Goal: Task Accomplishment & Management: Manage account settings

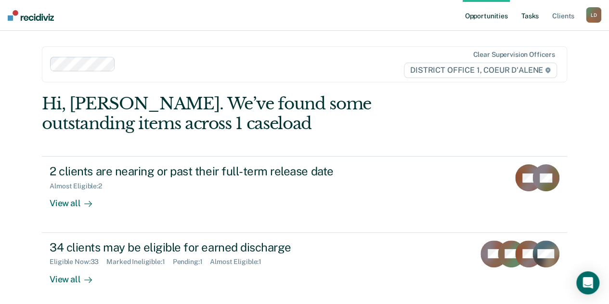
click at [534, 16] on link "Tasks" at bounding box center [530, 15] width 21 height 31
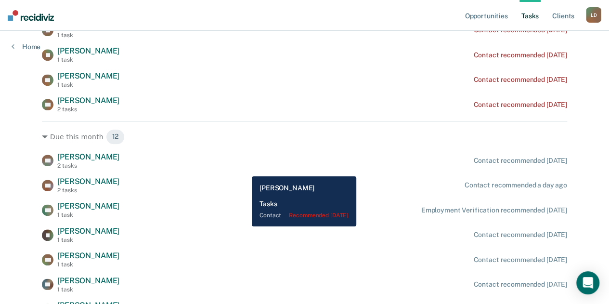
scroll to position [482, 0]
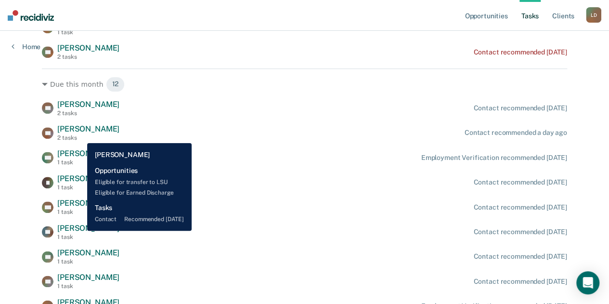
click at [80, 231] on span "[PERSON_NAME]" at bounding box center [88, 227] width 62 height 9
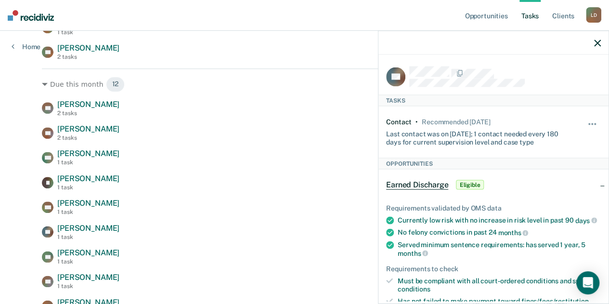
click at [534, 79] on div at bounding box center [505, 76] width 192 height 21
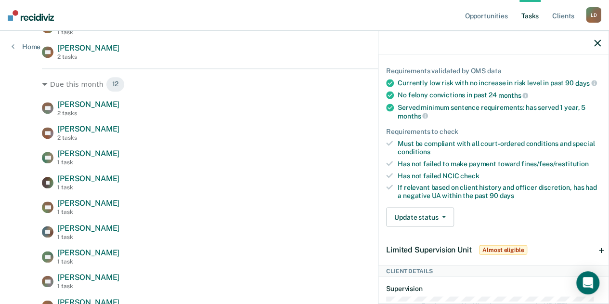
scroll to position [193, 0]
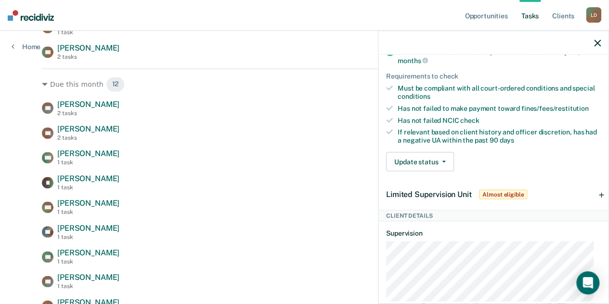
click at [495, 197] on span "Almost eligible" at bounding box center [503, 195] width 48 height 10
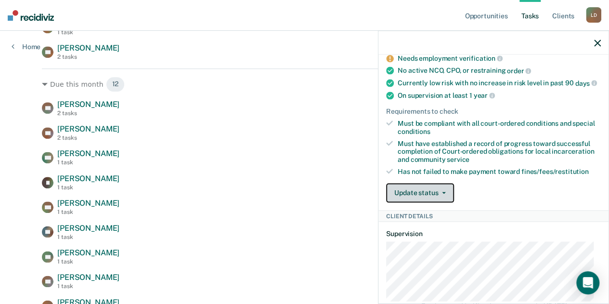
click at [423, 194] on button "Update status" at bounding box center [420, 192] width 68 height 19
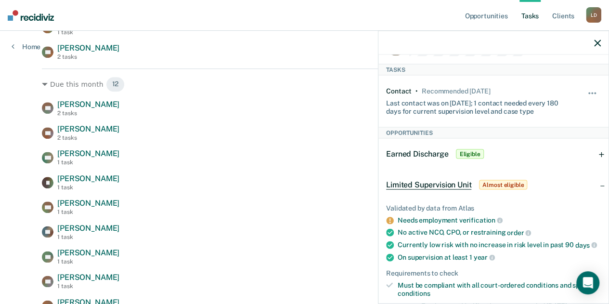
scroll to position [28, 0]
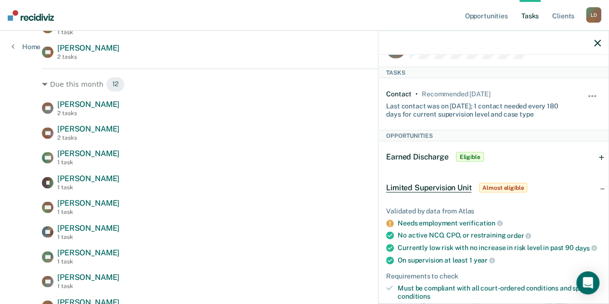
click at [473, 152] on span "Eligible" at bounding box center [469, 157] width 27 height 10
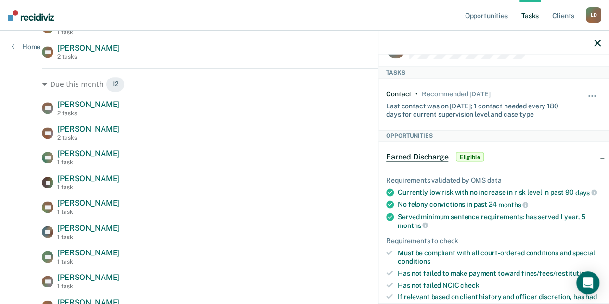
click at [520, 152] on div "Earned Discharge Eligible" at bounding box center [493, 157] width 230 height 31
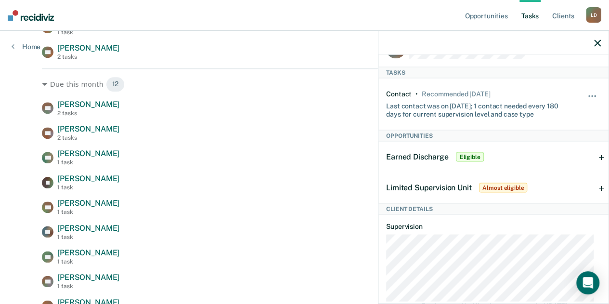
click at [510, 190] on span "Almost eligible" at bounding box center [503, 188] width 48 height 10
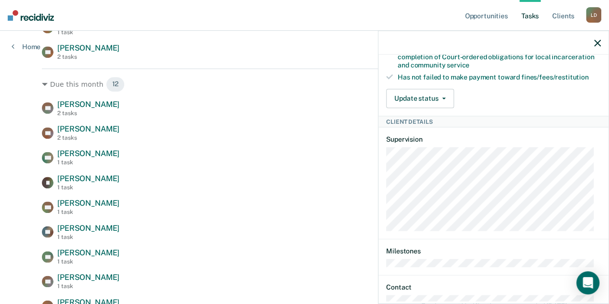
scroll to position [289, 0]
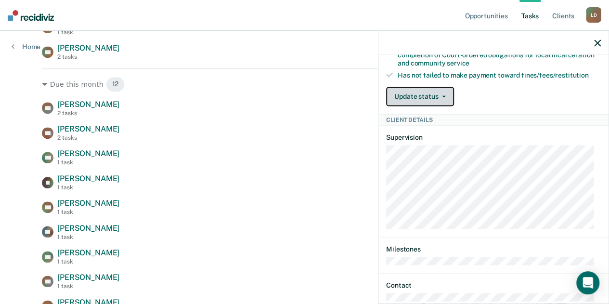
click at [422, 97] on button "Update status" at bounding box center [420, 96] width 68 height 19
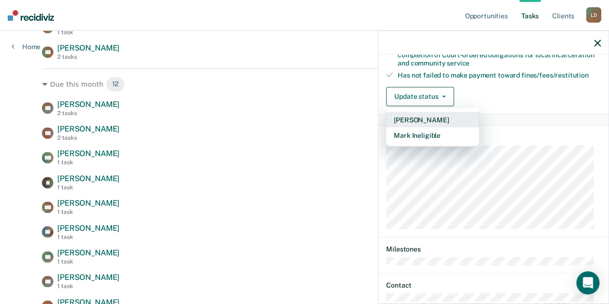
click at [417, 127] on button "[PERSON_NAME]" at bounding box center [432, 119] width 93 height 15
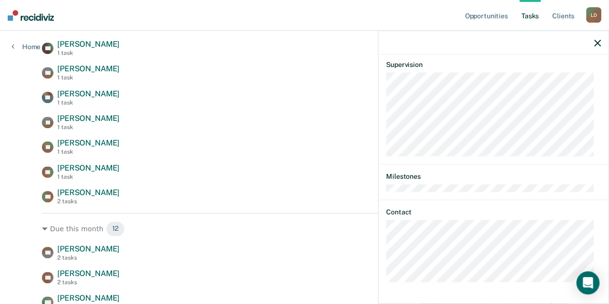
scroll to position [268, 0]
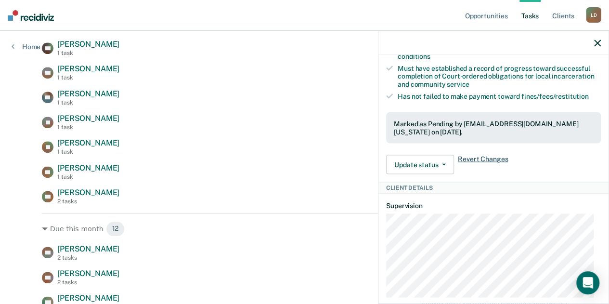
click at [477, 163] on span "Revert Changes" at bounding box center [483, 164] width 50 height 19
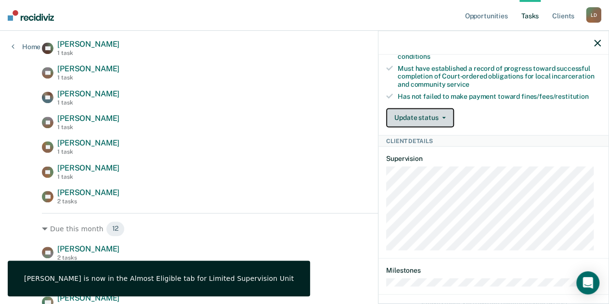
click at [446, 123] on button "Update status" at bounding box center [420, 117] width 68 height 19
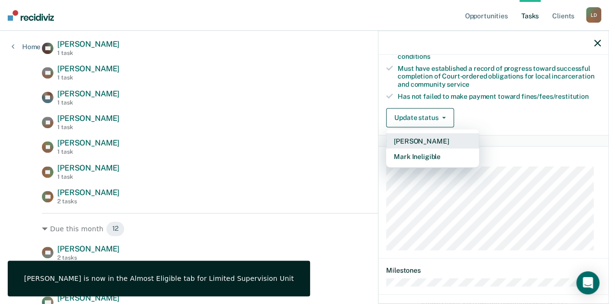
click at [437, 142] on button "[PERSON_NAME]" at bounding box center [432, 140] width 93 height 15
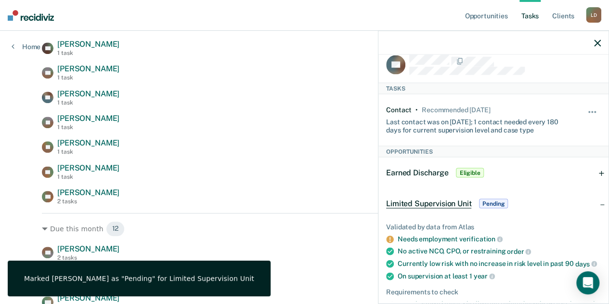
scroll to position [0, 0]
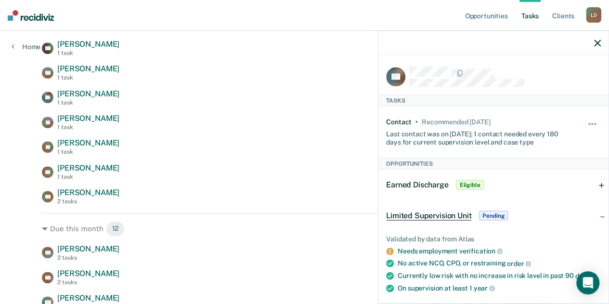
click at [440, 213] on span "Limited Supervision Unit" at bounding box center [428, 216] width 85 height 10
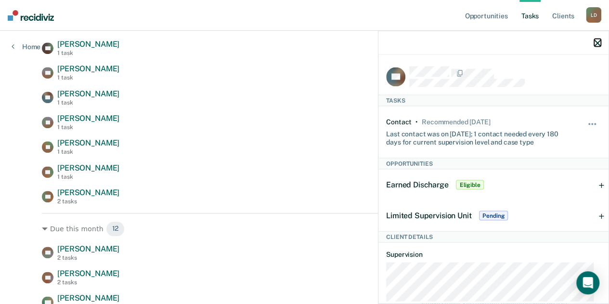
click at [597, 42] on icon "button" at bounding box center [597, 42] width 7 height 7
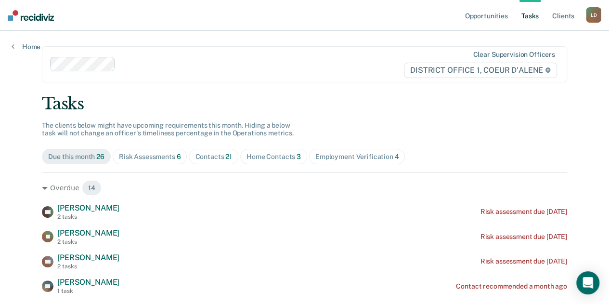
click at [331, 154] on div "Employment Verification 4" at bounding box center [357, 157] width 84 height 8
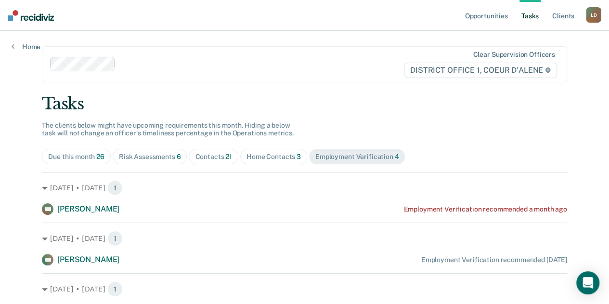
click at [82, 156] on div "Due this month 26" at bounding box center [76, 157] width 56 height 8
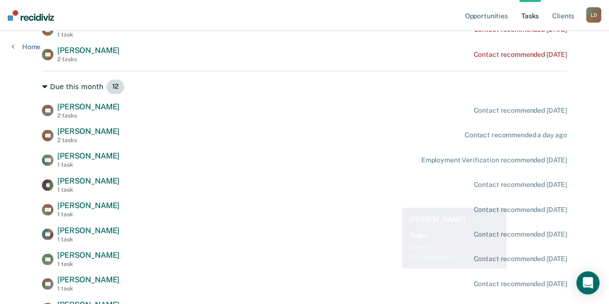
scroll to position [482, 0]
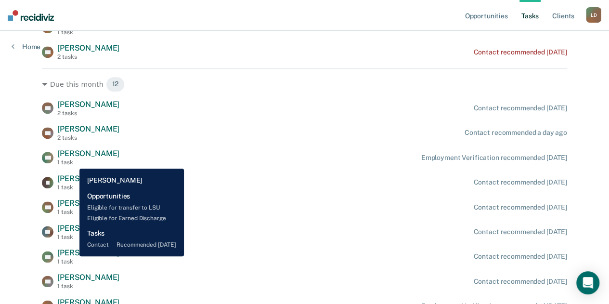
click at [72, 256] on span "[PERSON_NAME]" at bounding box center [88, 252] width 62 height 9
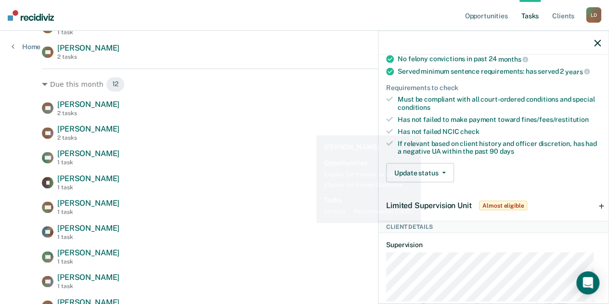
scroll to position [144, 0]
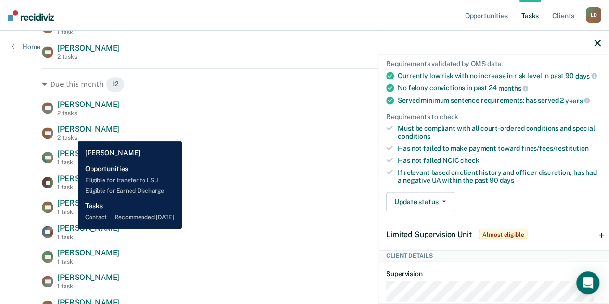
click at [70, 229] on span "[PERSON_NAME]" at bounding box center [88, 227] width 62 height 9
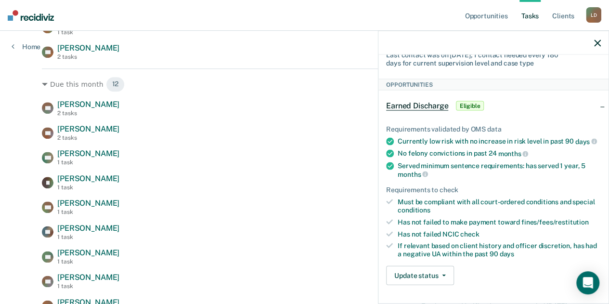
scroll to position [0, 0]
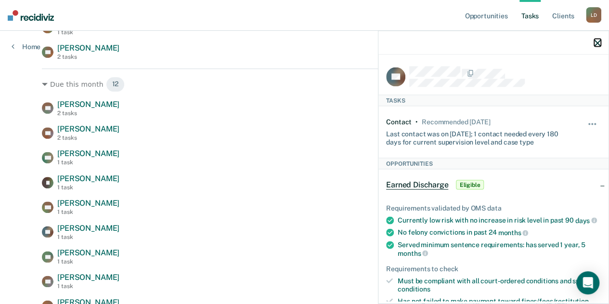
click at [597, 43] on icon "button" at bounding box center [597, 42] width 7 height 7
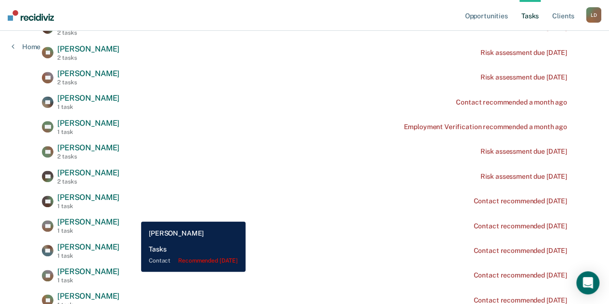
scroll to position [171, 0]
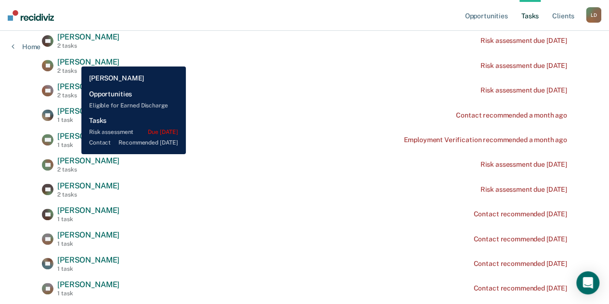
click at [74, 59] on span "[PERSON_NAME]" at bounding box center [88, 61] width 62 height 9
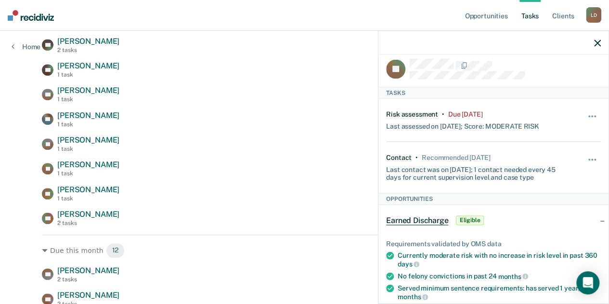
scroll to position [0, 0]
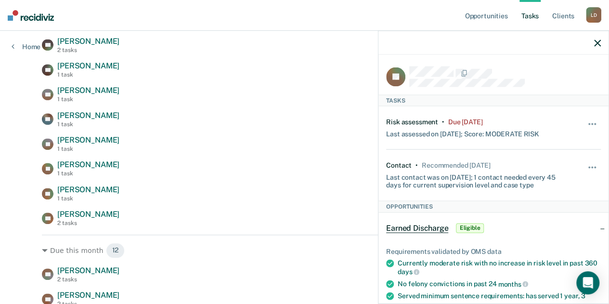
click at [461, 227] on span "Eligible" at bounding box center [469, 228] width 27 height 10
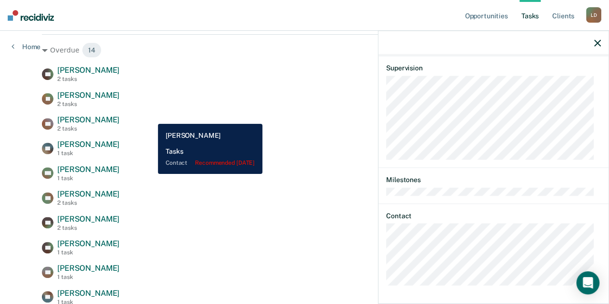
scroll to position [123, 0]
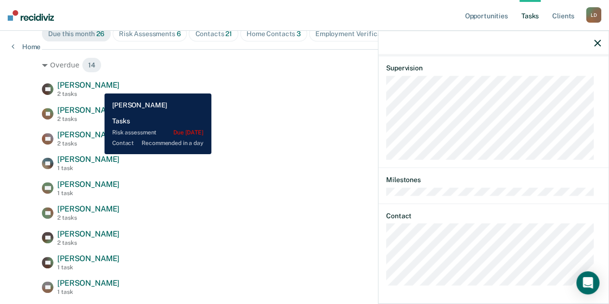
click at [97, 86] on span "[PERSON_NAME]" at bounding box center [88, 84] width 62 height 9
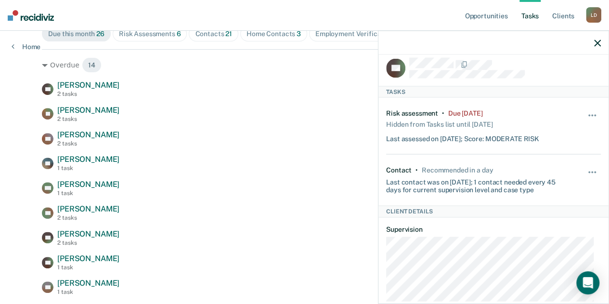
scroll to position [0, 0]
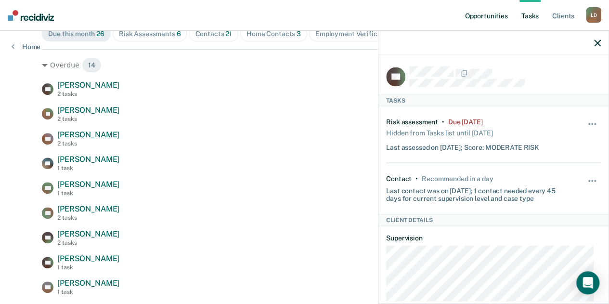
click at [486, 19] on link "Opportunities" at bounding box center [486, 15] width 47 height 31
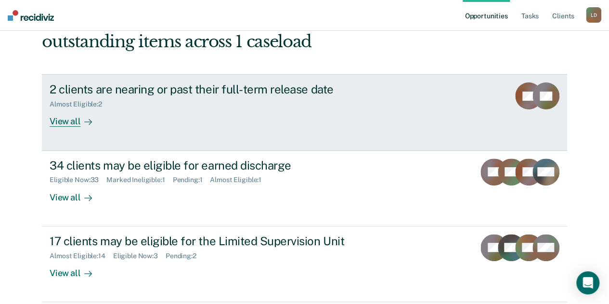
scroll to position [193, 0]
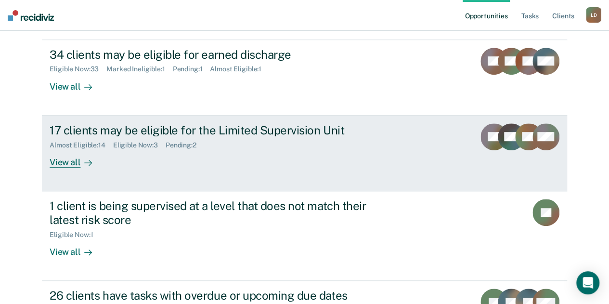
click at [294, 131] on div "17 clients may be eligible for the Limited Supervision Unit" at bounding box center [219, 130] width 338 height 14
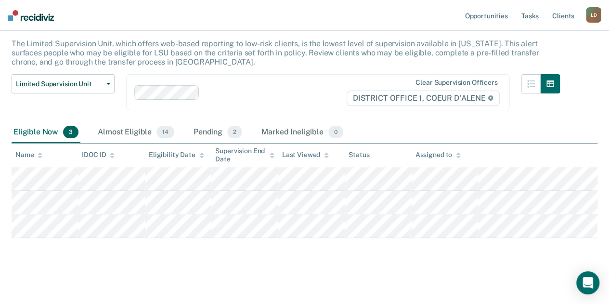
scroll to position [57, 0]
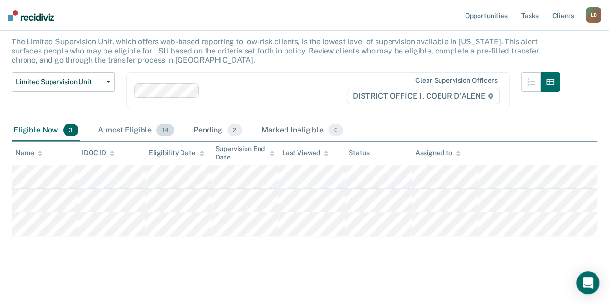
click at [143, 130] on div "Almost Eligible 14" at bounding box center [136, 130] width 80 height 21
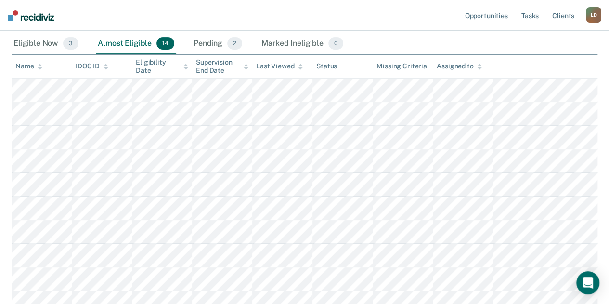
scroll to position [47, 0]
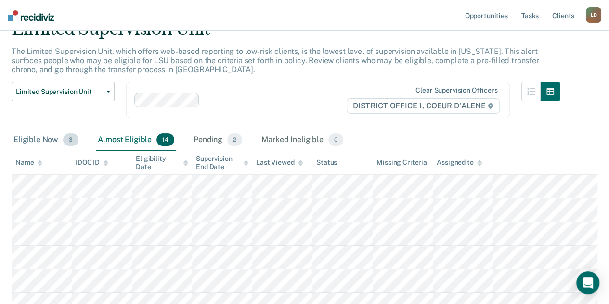
click at [31, 143] on div "Eligible Now 3" at bounding box center [46, 140] width 69 height 21
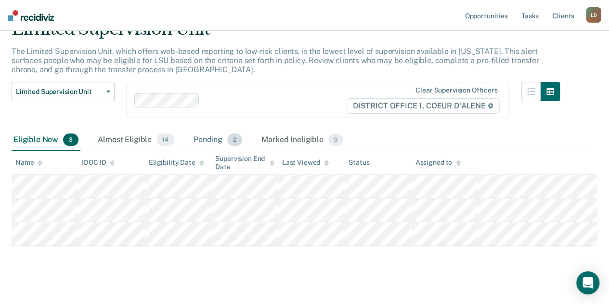
click at [201, 139] on div "Pending 2" at bounding box center [218, 140] width 52 height 21
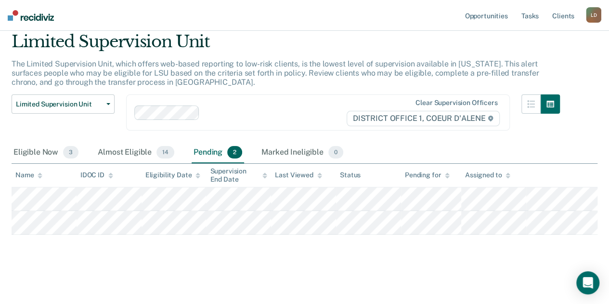
scroll to position [34, 0]
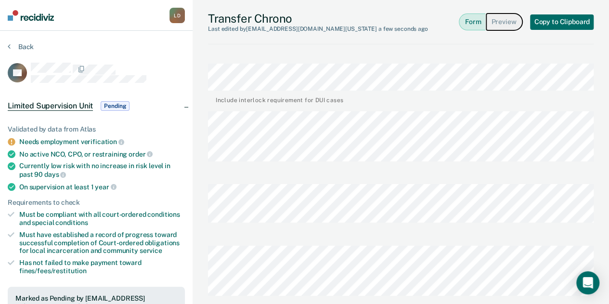
click at [499, 20] on button "Preview" at bounding box center [504, 21] width 36 height 17
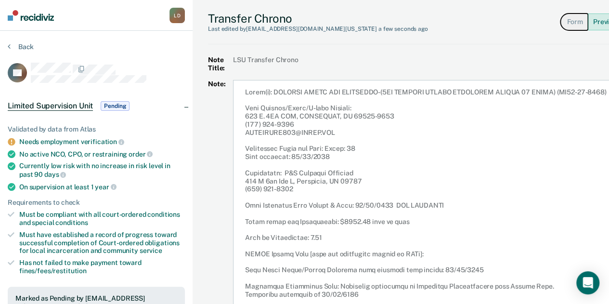
click at [581, 24] on button "Form" at bounding box center [573, 21] width 27 height 17
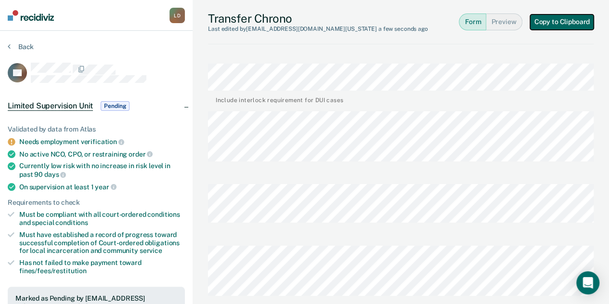
click at [568, 23] on button "Copy to Clipboard" at bounding box center [562, 21] width 64 height 15
click at [580, 21] on button "Copy to Clipboard" at bounding box center [562, 21] width 64 height 15
click at [493, 19] on button "Preview" at bounding box center [504, 21] width 36 height 17
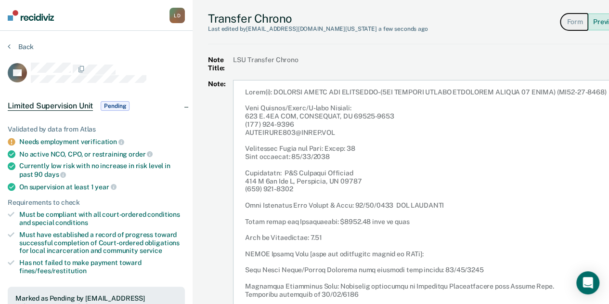
click at [573, 24] on button "Form" at bounding box center [573, 21] width 27 height 17
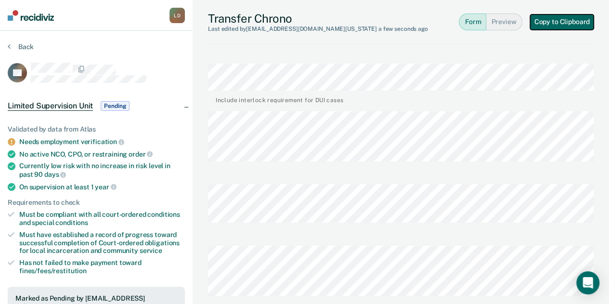
click at [569, 19] on button "Copy to Clipboard" at bounding box center [562, 21] width 64 height 15
click at [510, 24] on button "Preview" at bounding box center [504, 21] width 36 height 17
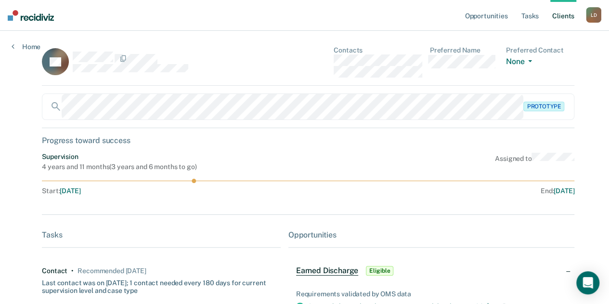
click at [544, 108] on div "Prototype" at bounding box center [308, 106] width 533 height 26
click at [533, 104] on div "Prototype" at bounding box center [308, 106] width 533 height 26
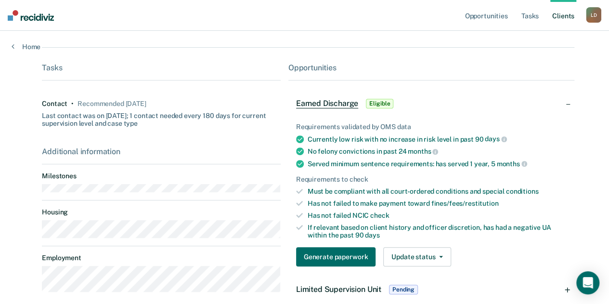
scroll to position [193, 0]
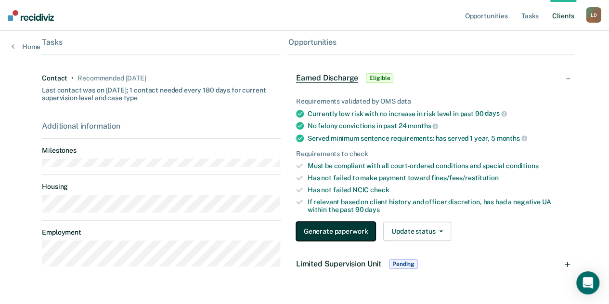
click at [322, 234] on button "Generate paperwork" at bounding box center [335, 230] width 79 height 19
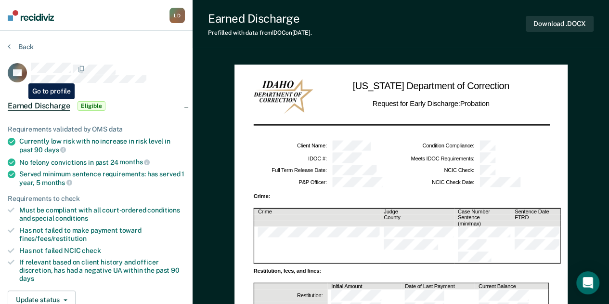
click at [21, 76] on icon at bounding box center [23, 68] width 25 height 28
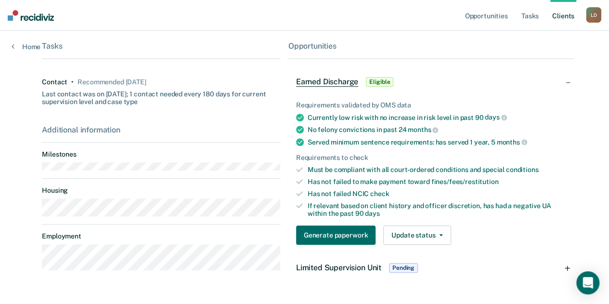
scroll to position [216, 0]
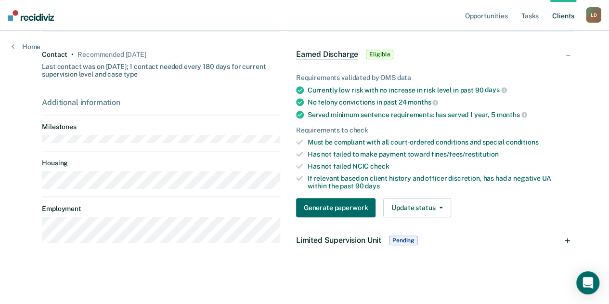
click at [409, 240] on span "Pending" at bounding box center [403, 240] width 29 height 10
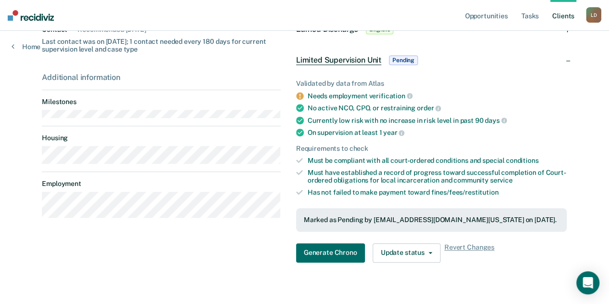
scroll to position [255, 0]
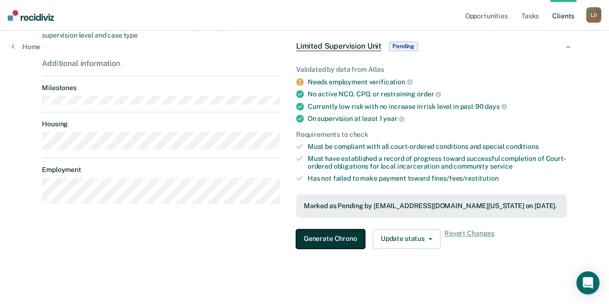
click at [341, 231] on button "Generate Chrono" at bounding box center [330, 238] width 69 height 19
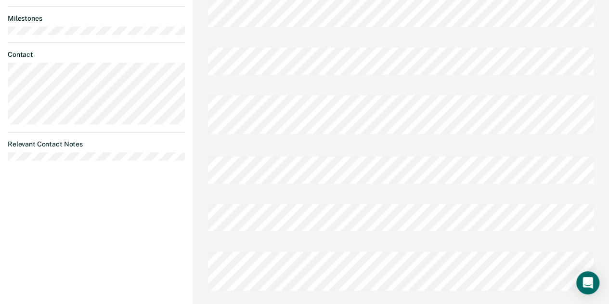
scroll to position [369, 0]
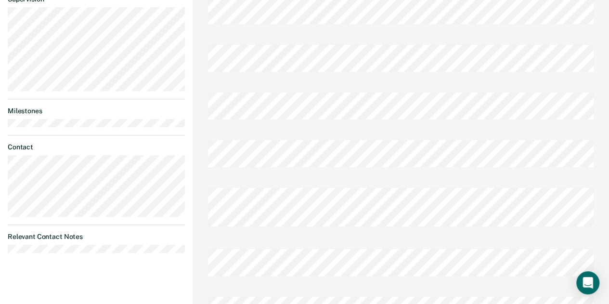
scroll to position [216, 0]
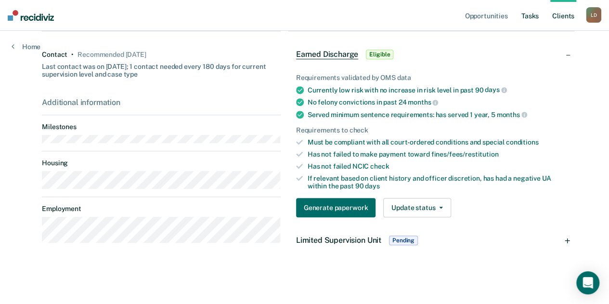
click at [533, 17] on link "Tasks" at bounding box center [530, 15] width 21 height 31
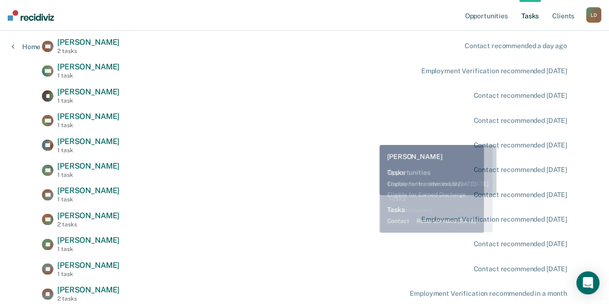
scroll to position [604, 0]
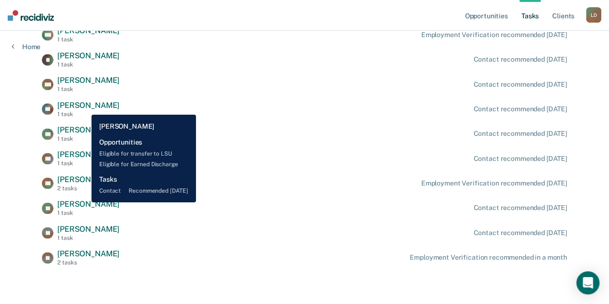
click at [85, 108] on span "[PERSON_NAME]" at bounding box center [88, 105] width 62 height 9
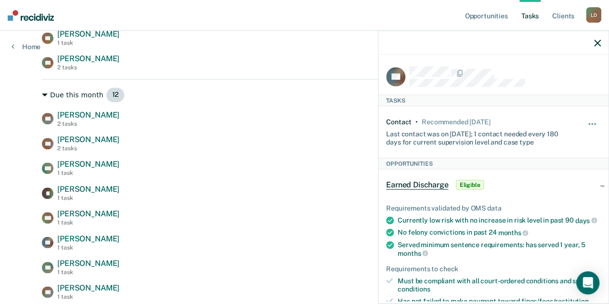
scroll to position [460, 0]
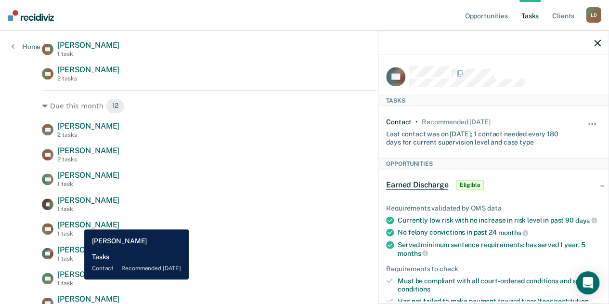
click at [78, 222] on span "[PERSON_NAME]" at bounding box center [88, 224] width 62 height 9
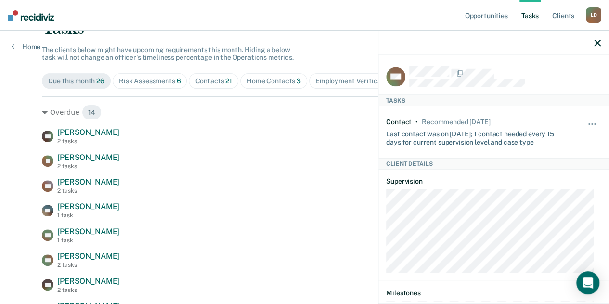
scroll to position [0, 0]
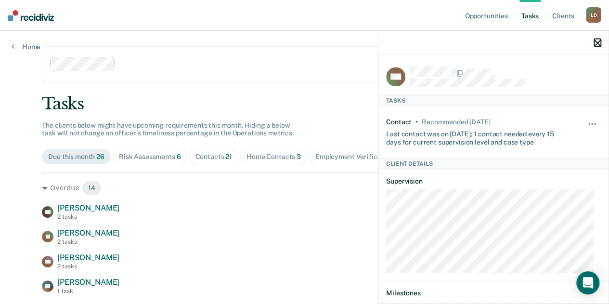
click at [597, 44] on icon "button" at bounding box center [597, 42] width 7 height 7
